Goal: Information Seeking & Learning: Learn about a topic

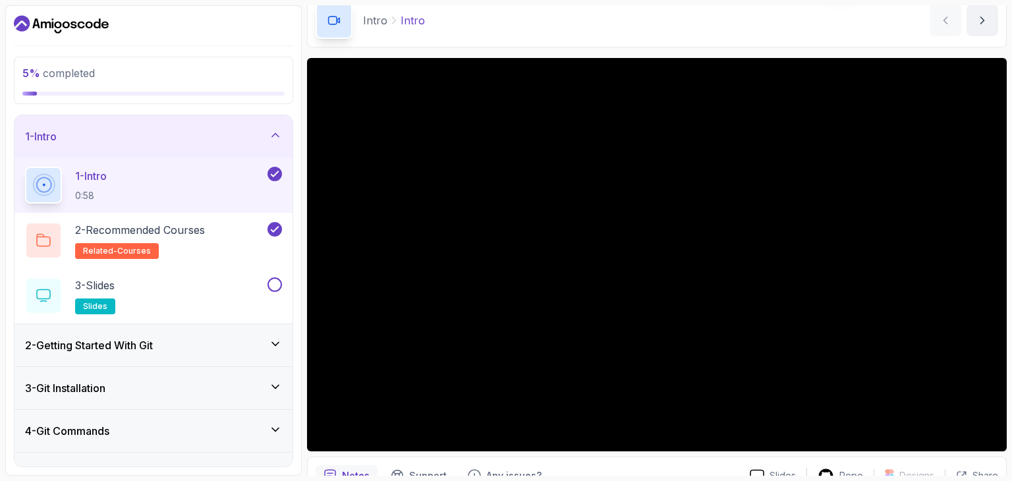
scroll to position [63, 0]
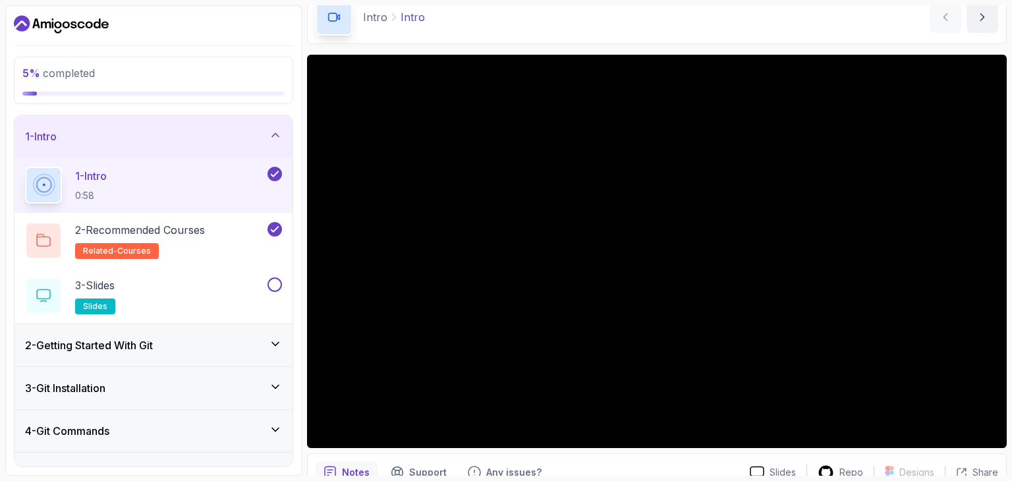
click at [190, 175] on div "1 - Intro 0:58" at bounding box center [145, 185] width 240 height 37
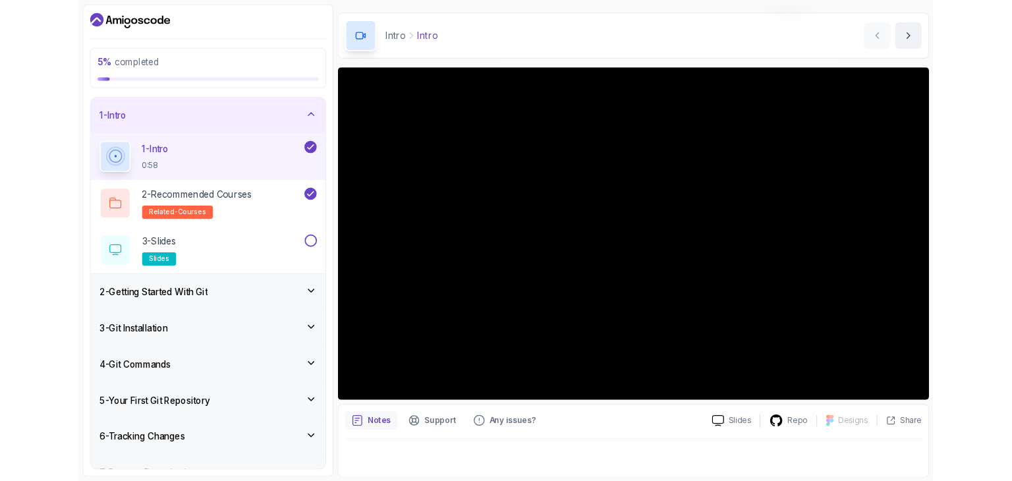
scroll to position [58, 0]
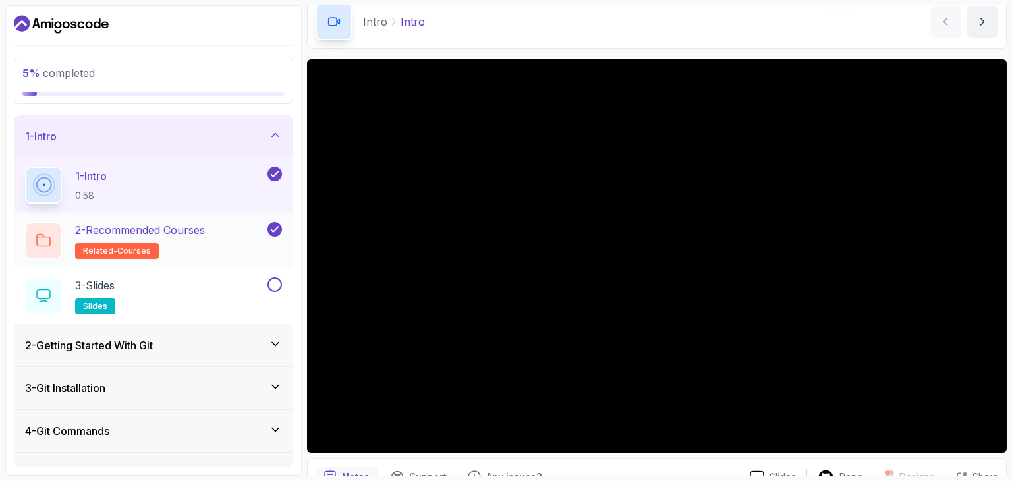
click at [192, 239] on h2 "2 - Recommended Courses related-courses" at bounding box center [140, 240] width 130 height 37
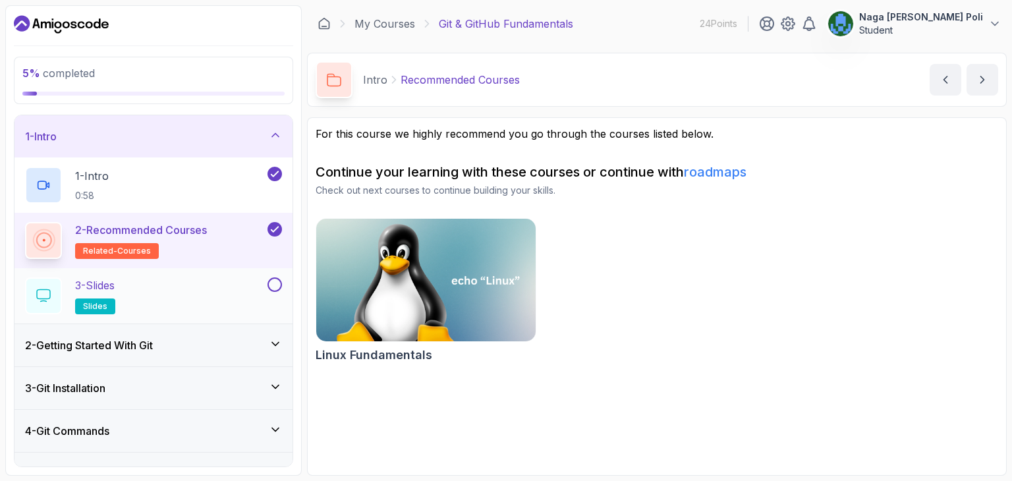
click at [208, 287] on div "3 - Slides slides" at bounding box center [145, 295] width 240 height 37
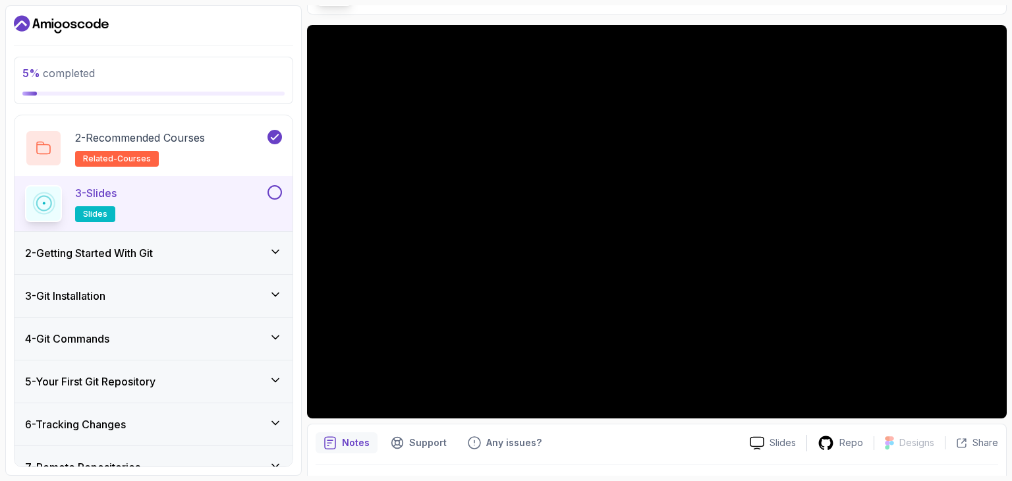
scroll to position [100, 0]
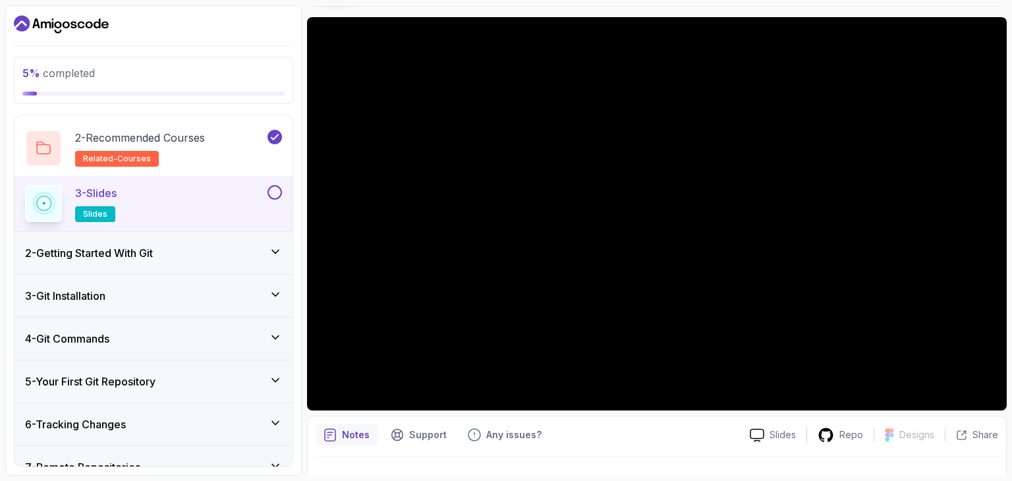
click at [281, 254] on icon at bounding box center [275, 251] width 13 height 13
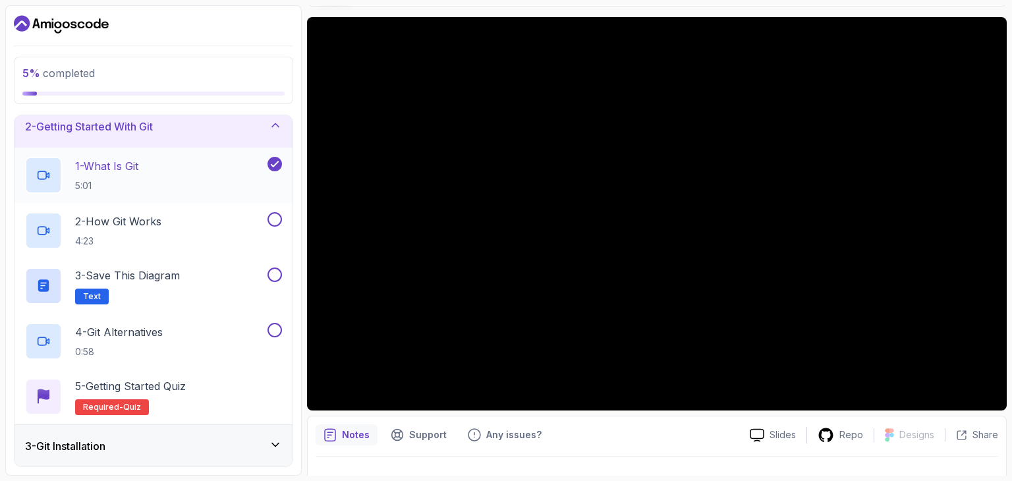
scroll to position [53, 0]
click at [232, 219] on div "2 - How Git Works 4:23" at bounding box center [145, 230] width 240 height 37
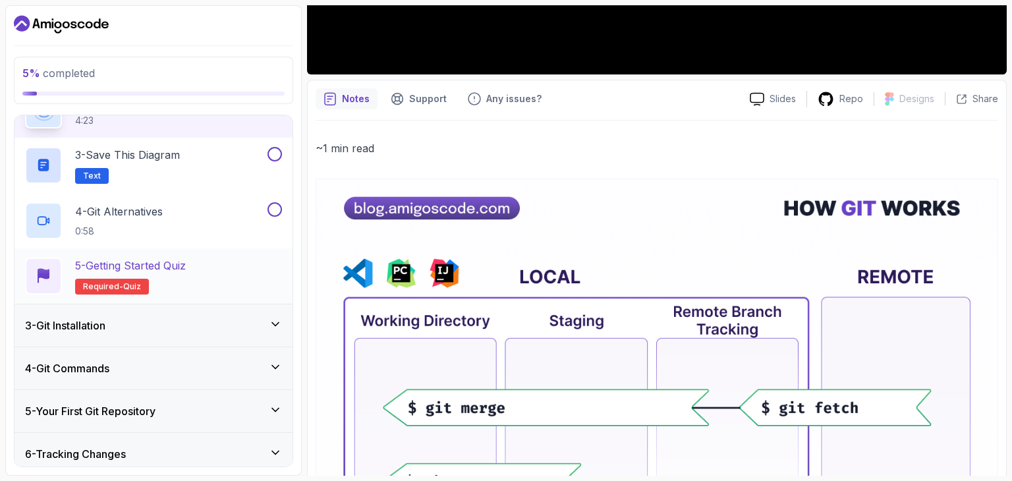
scroll to position [173, 0]
click at [234, 322] on div "3 - Git Installation" at bounding box center [153, 326] width 257 height 16
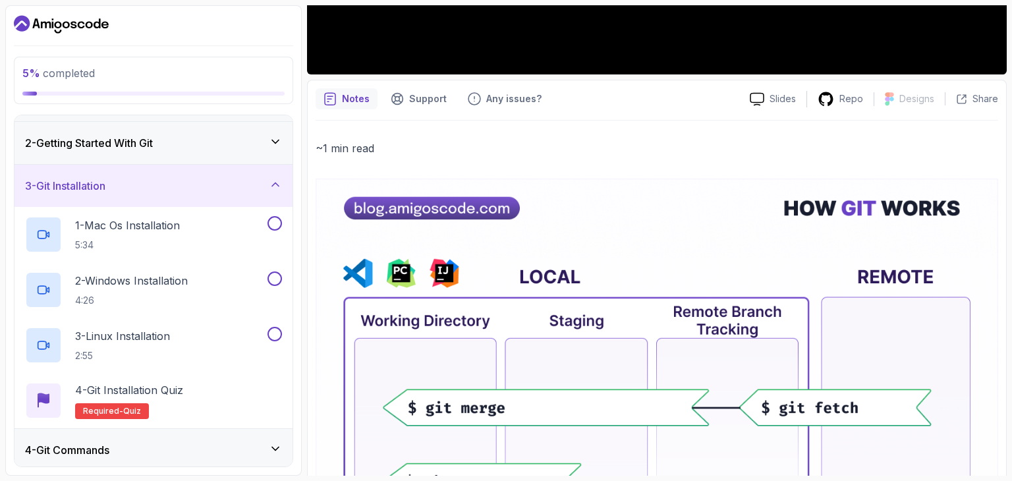
scroll to position [41, 0]
